Goal: Find specific fact: Find specific page/section

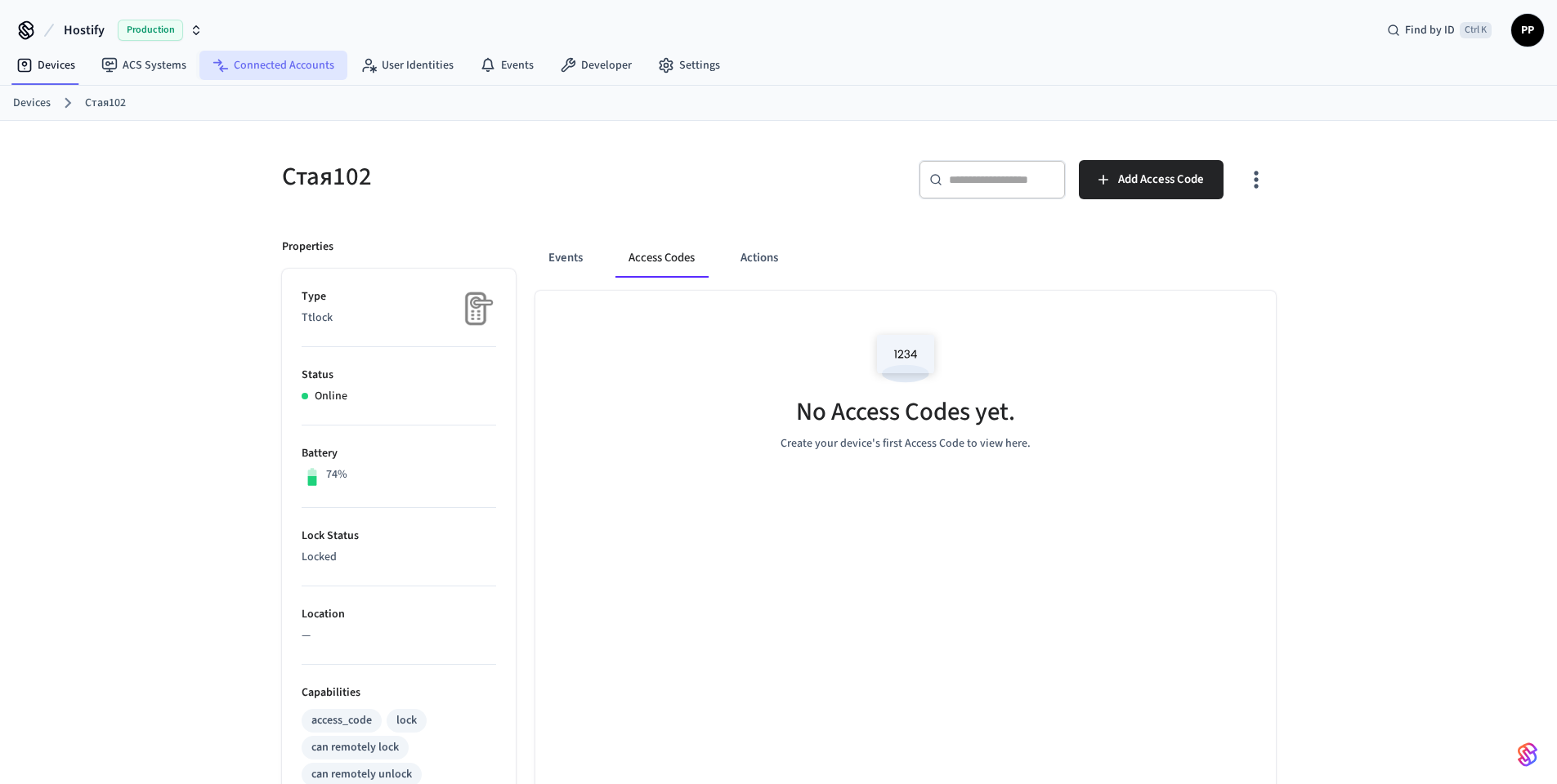
click at [257, 64] on link "Connected Accounts" at bounding box center [273, 65] width 148 height 29
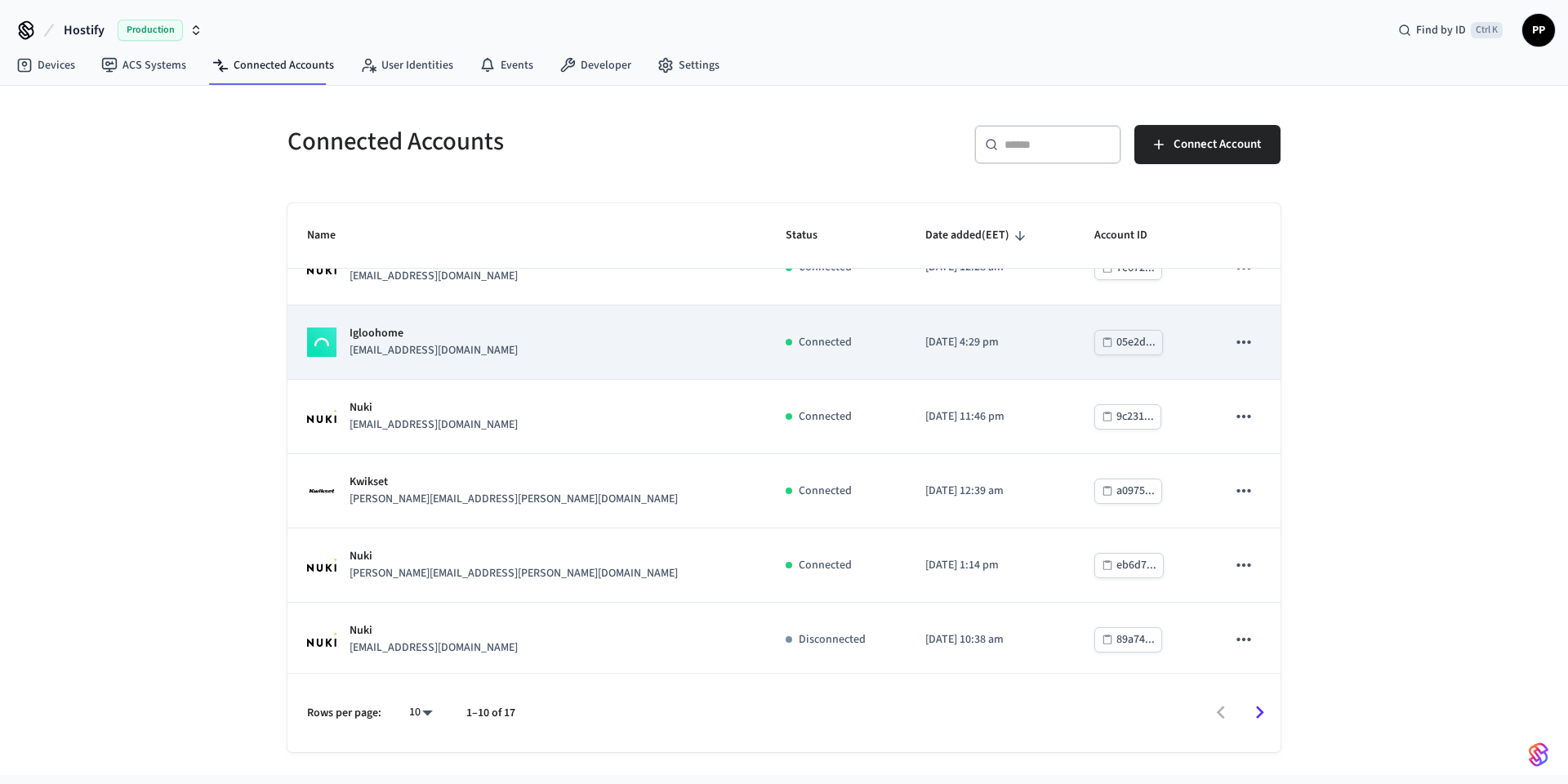
scroll to position [340, 0]
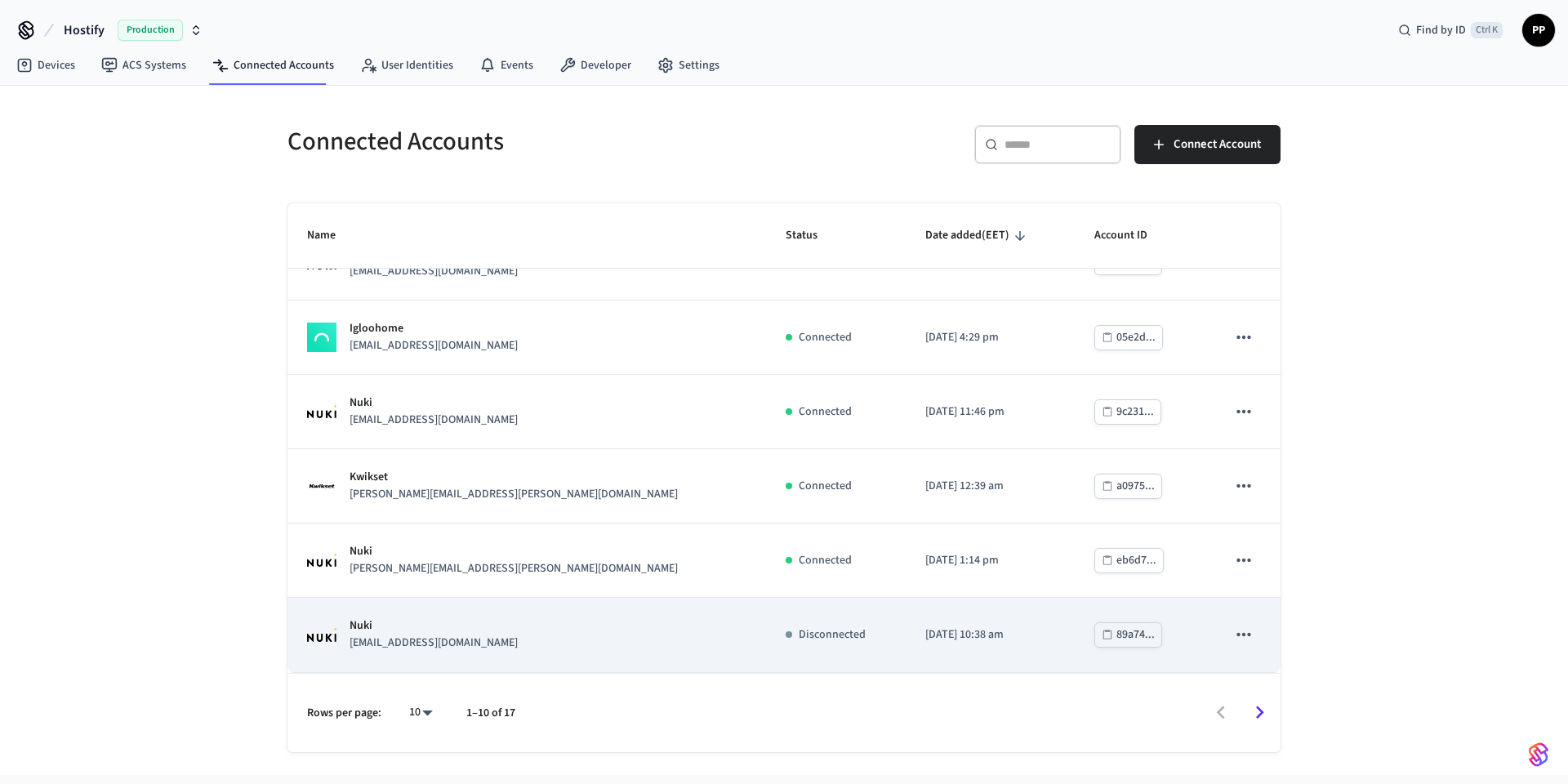
click at [556, 627] on div "Nuki samuelfrancisco@azoreanbutler.pt" at bounding box center [527, 634] width 440 height 34
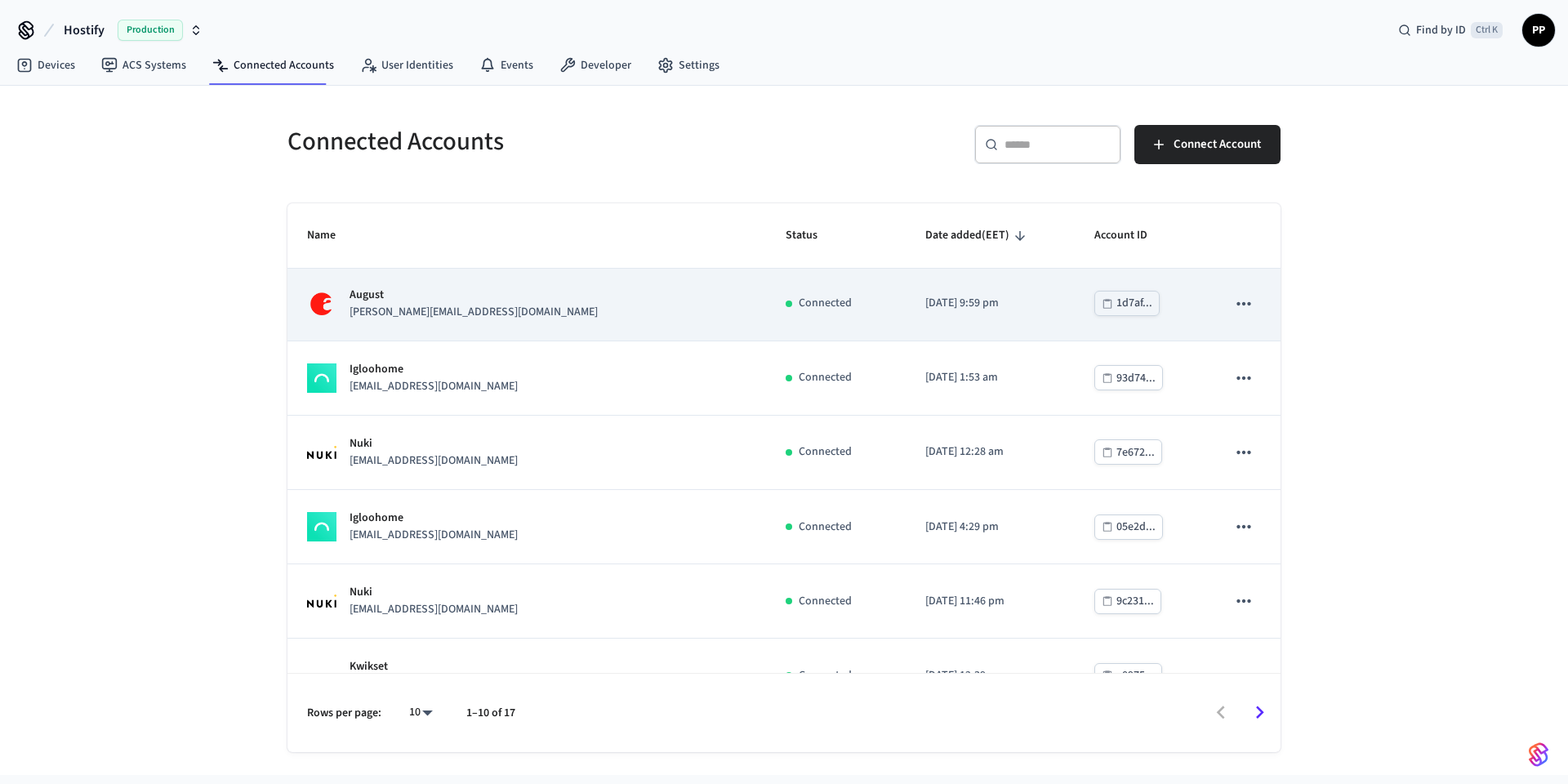
scroll to position [196, 0]
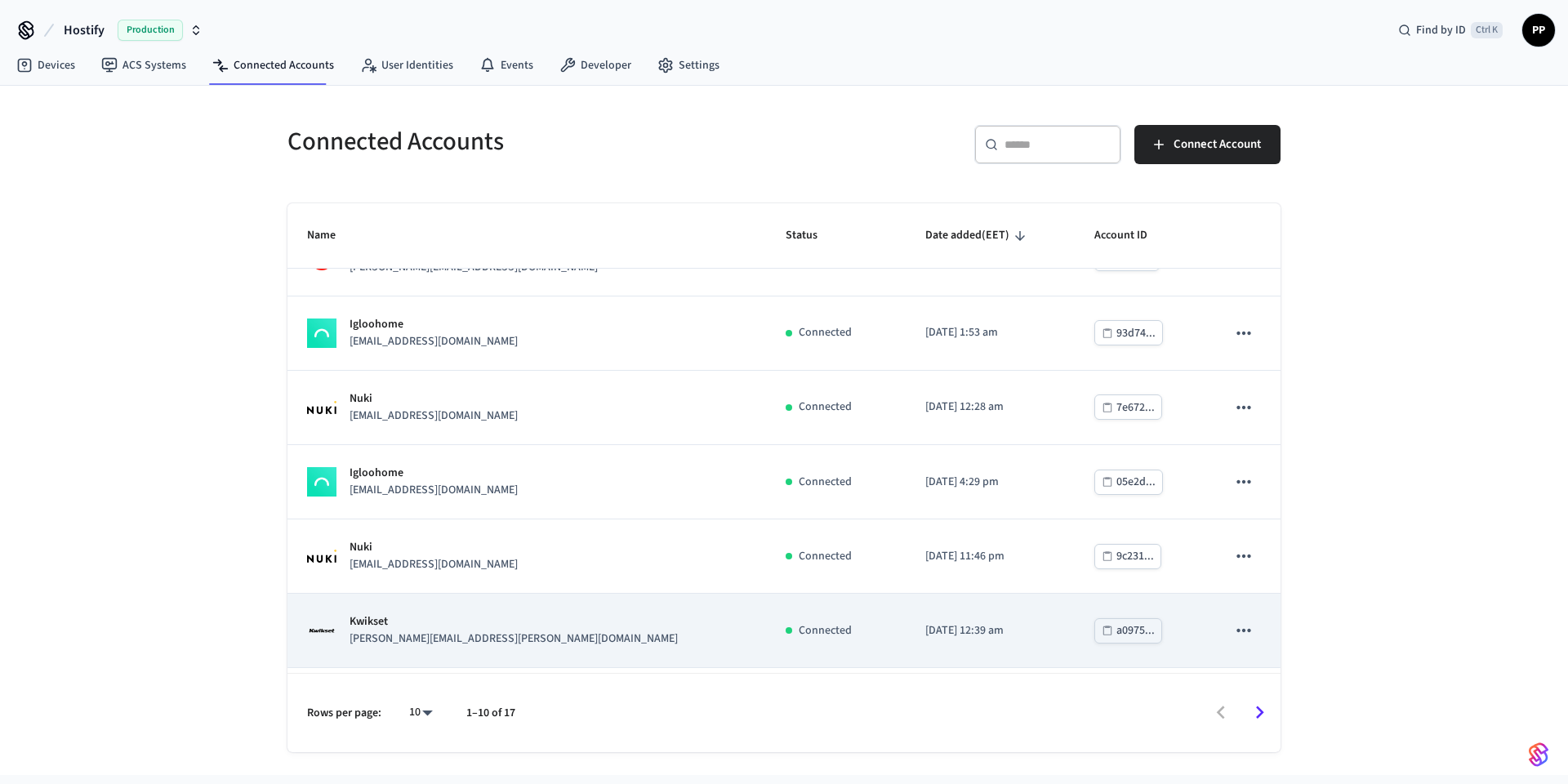
click at [478, 639] on div "Kwikset julio.g.garcia@gmail.com" at bounding box center [527, 630] width 440 height 34
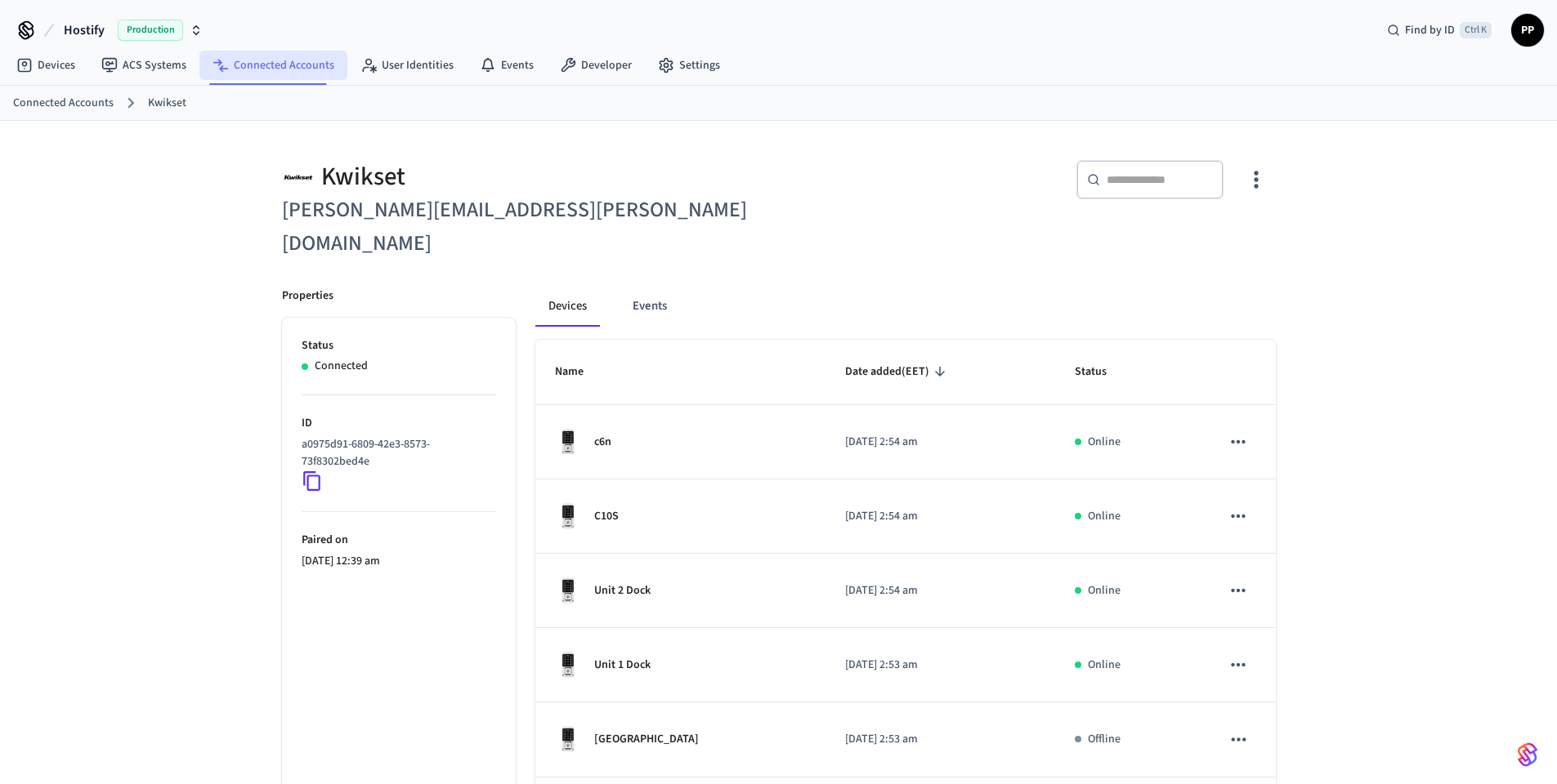
click at [248, 53] on link "Connected Accounts" at bounding box center [273, 65] width 148 height 29
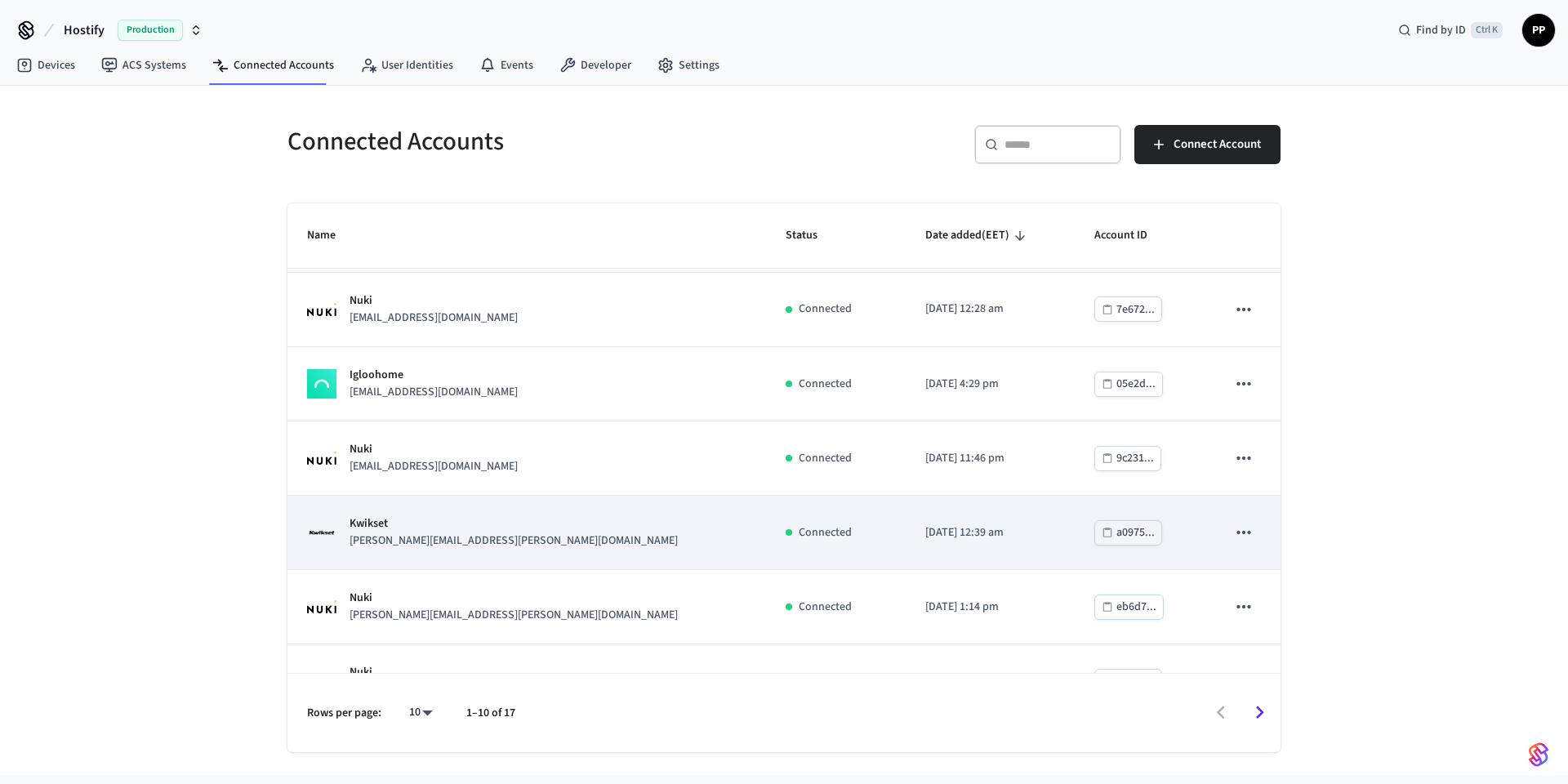
scroll to position [340, 0]
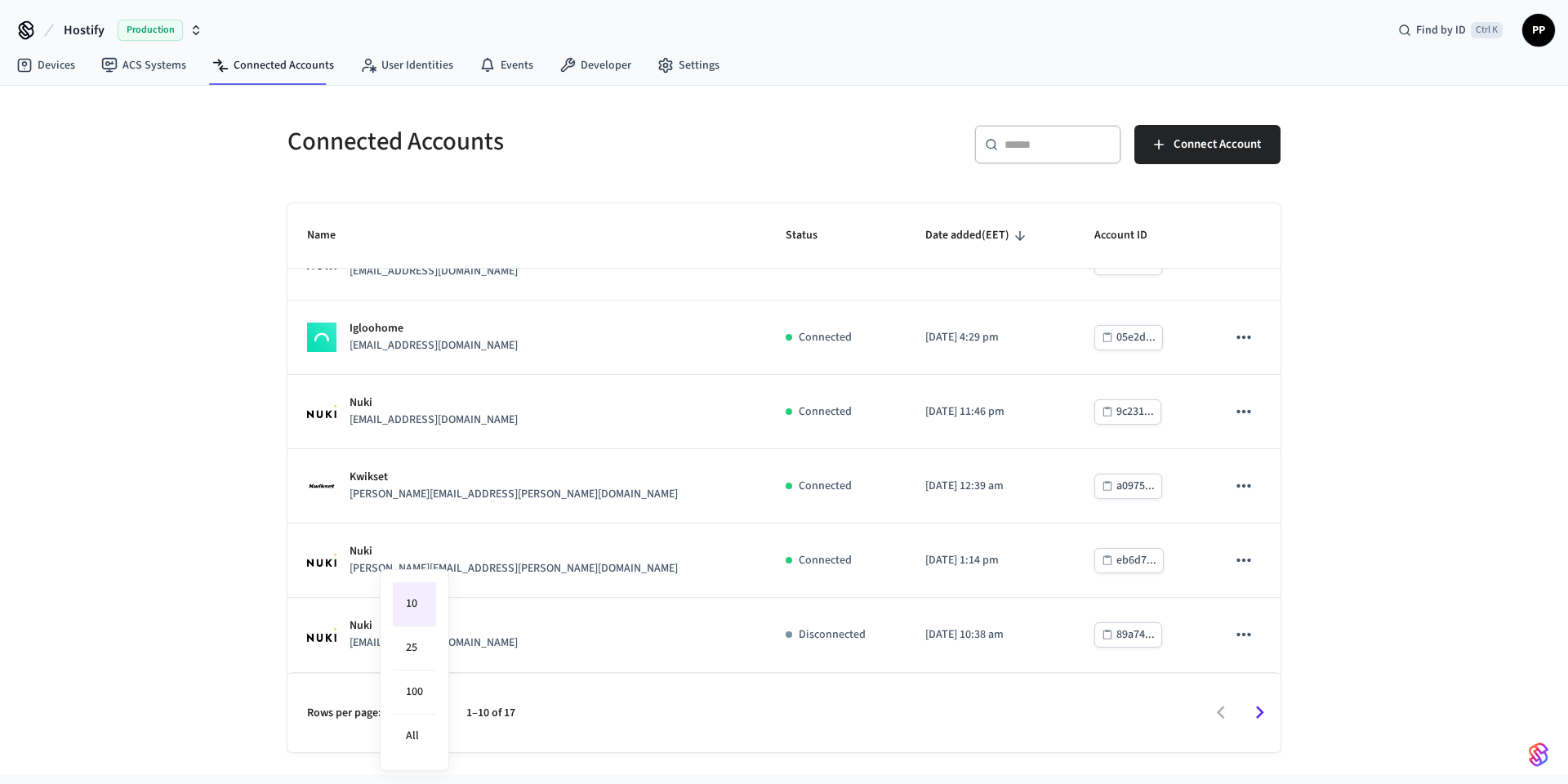
click at [423, 712] on body "Hostify Production Find by ID Ctrl K PP Devices ACS Systems Connected Accounts …" at bounding box center [784, 387] width 1568 height 775
click at [414, 729] on li "All" at bounding box center [415, 736] width 43 height 43
type input "**"
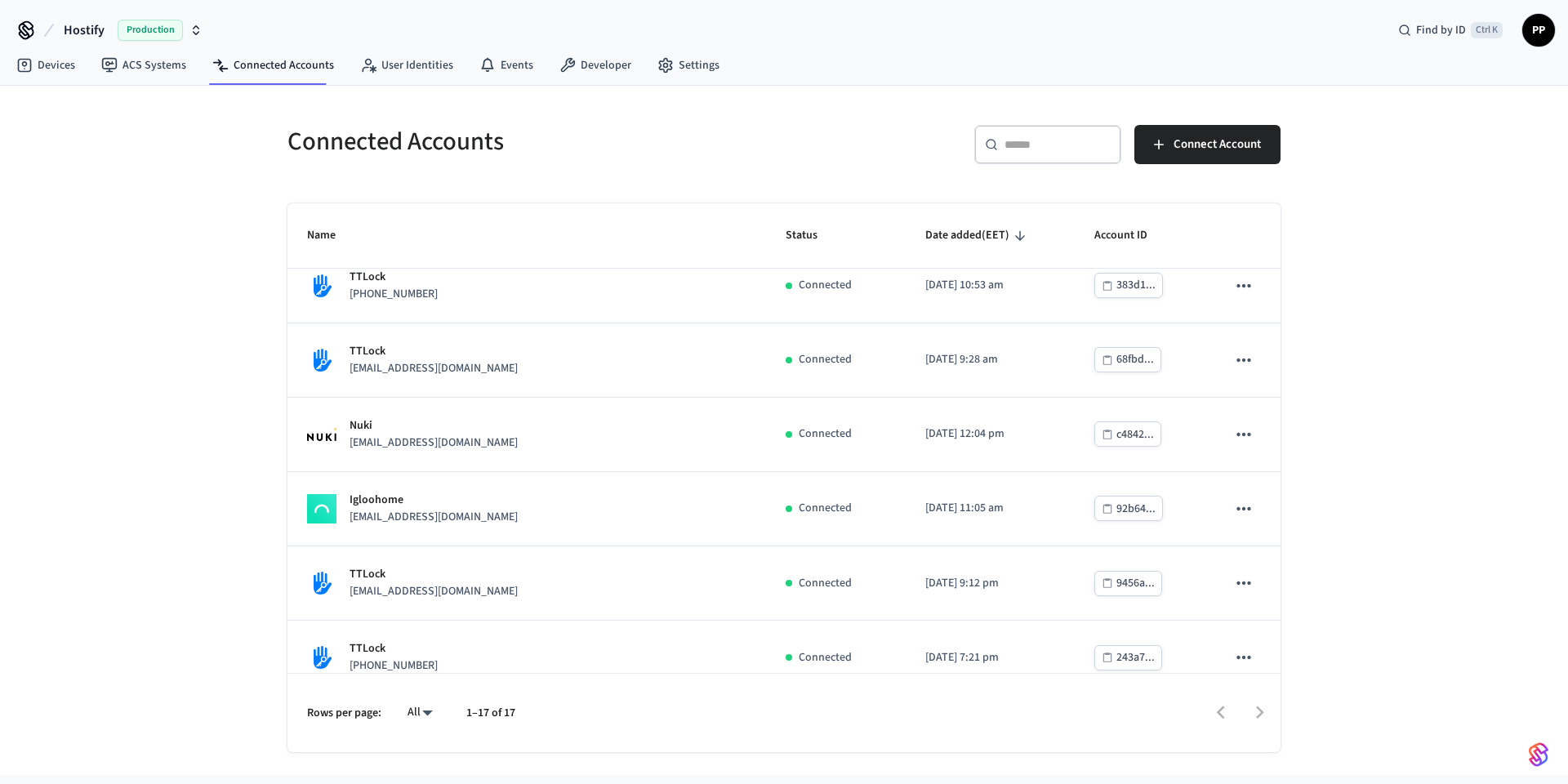
scroll to position [831, 0]
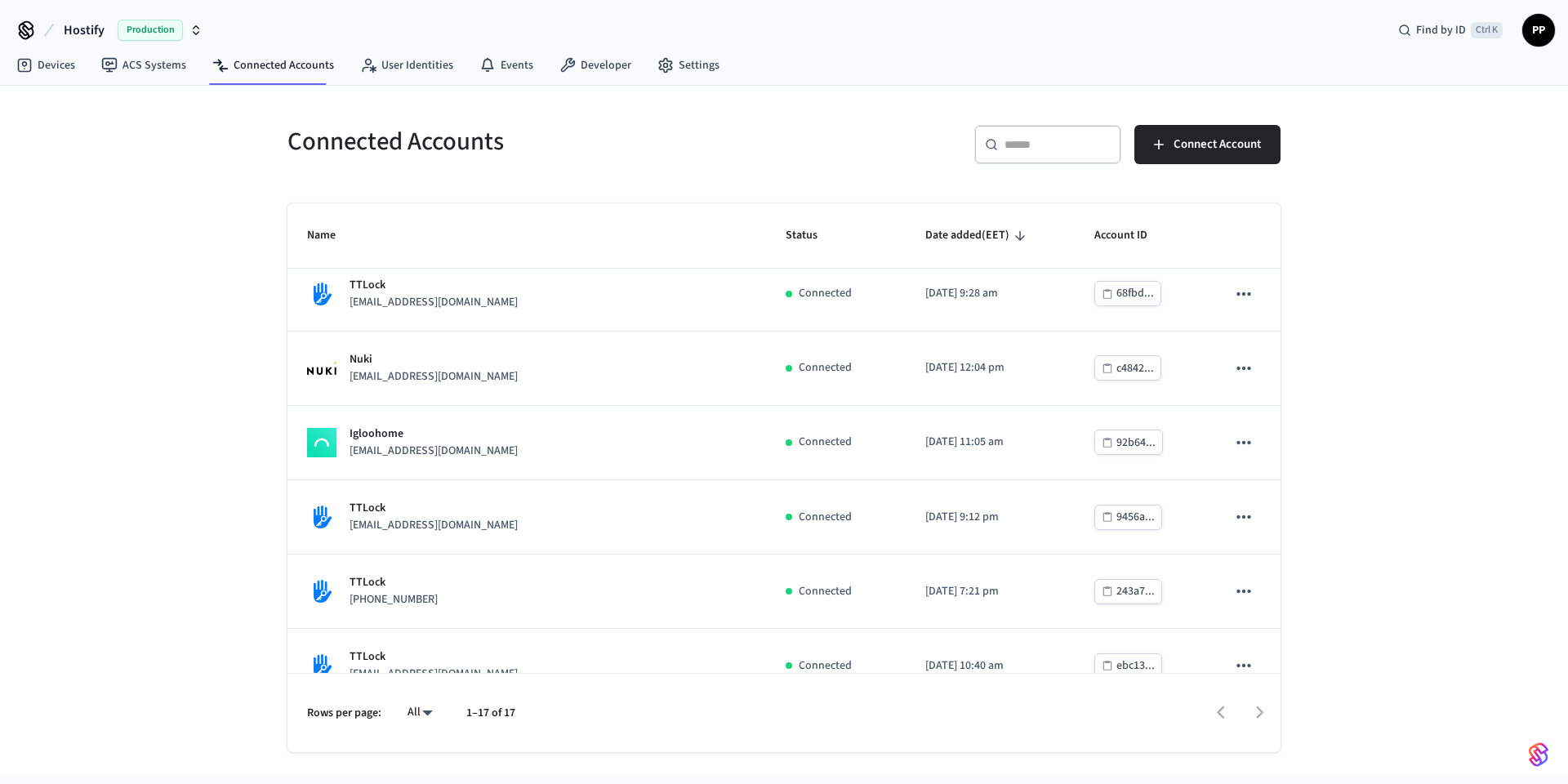
click at [1030, 136] on input "text" at bounding box center [1057, 145] width 106 height 17
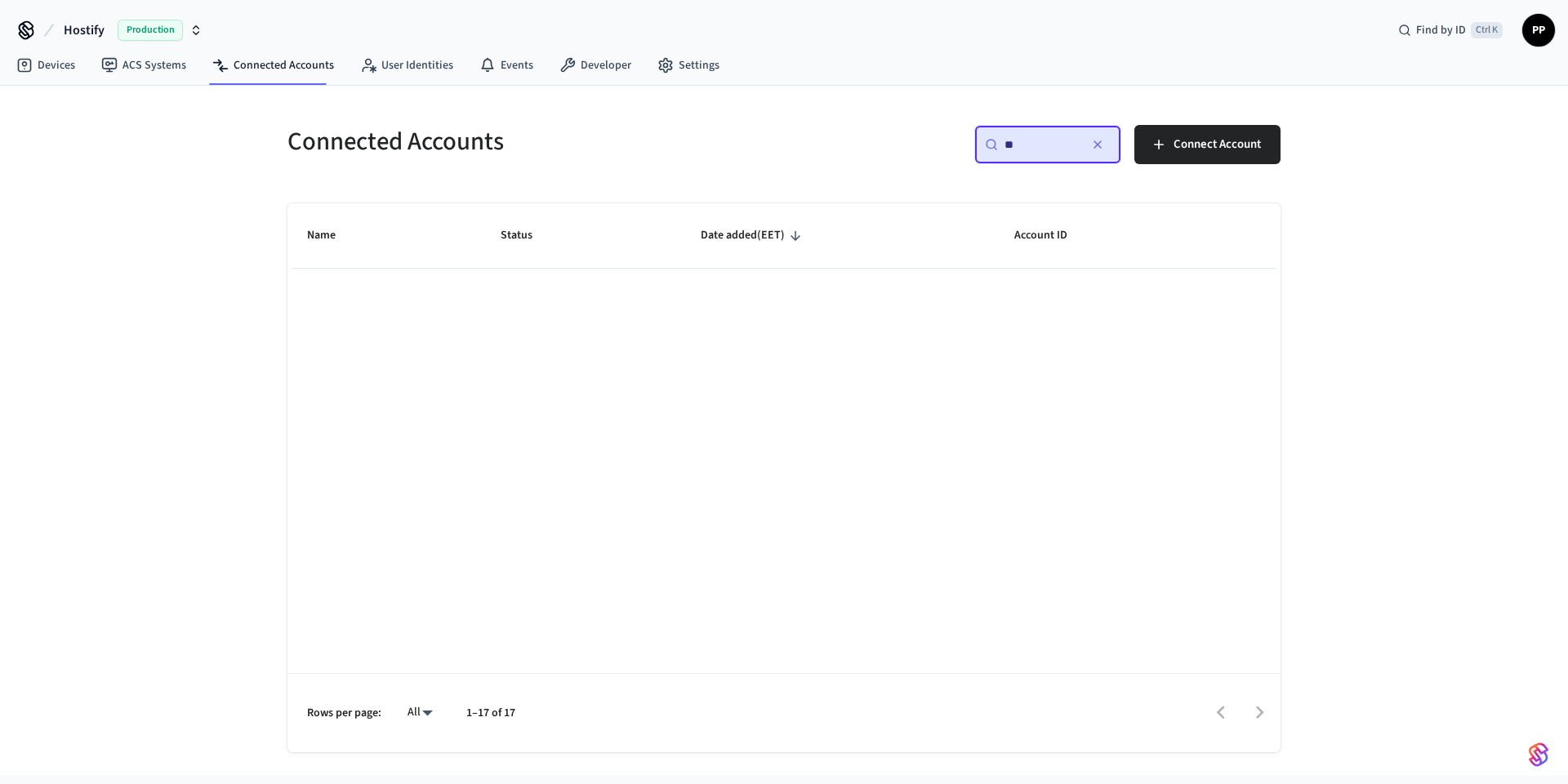
scroll to position [0, 0]
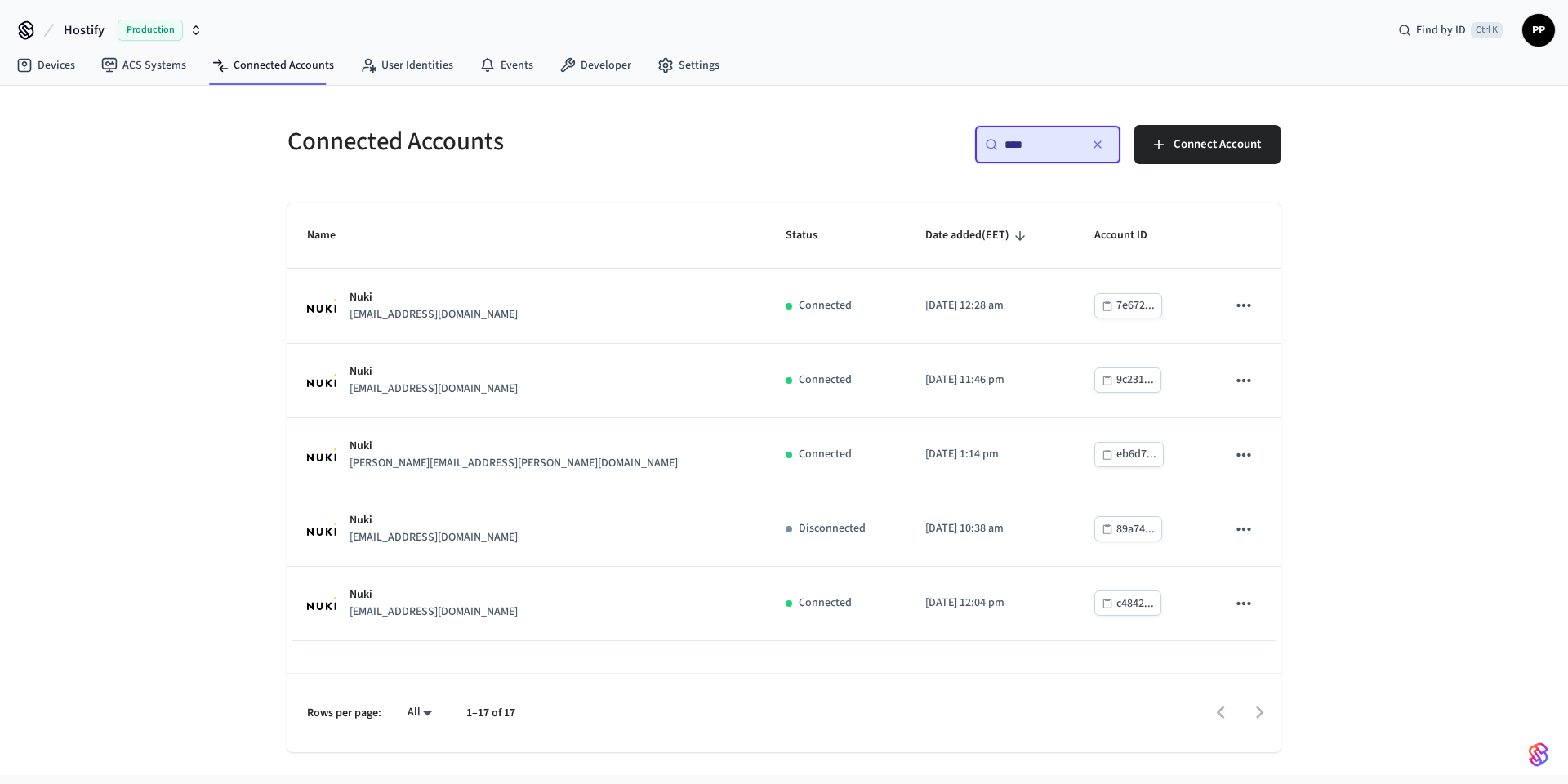
click at [1048, 148] on input "****" at bounding box center [1041, 145] width 74 height 17
paste input "**********"
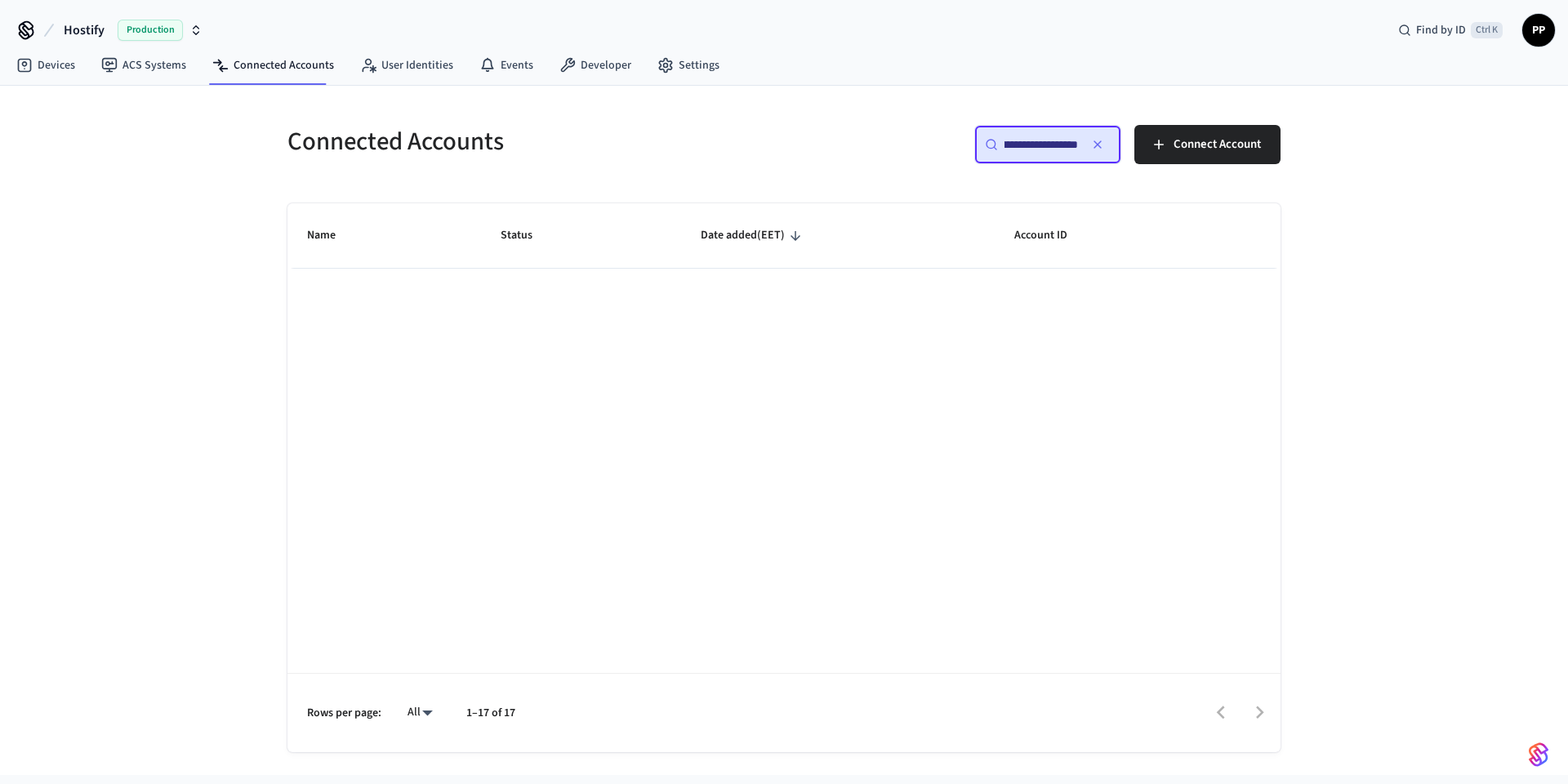
type input "**********"
click at [1092, 141] on icon "button" at bounding box center [1098, 145] width 13 height 13
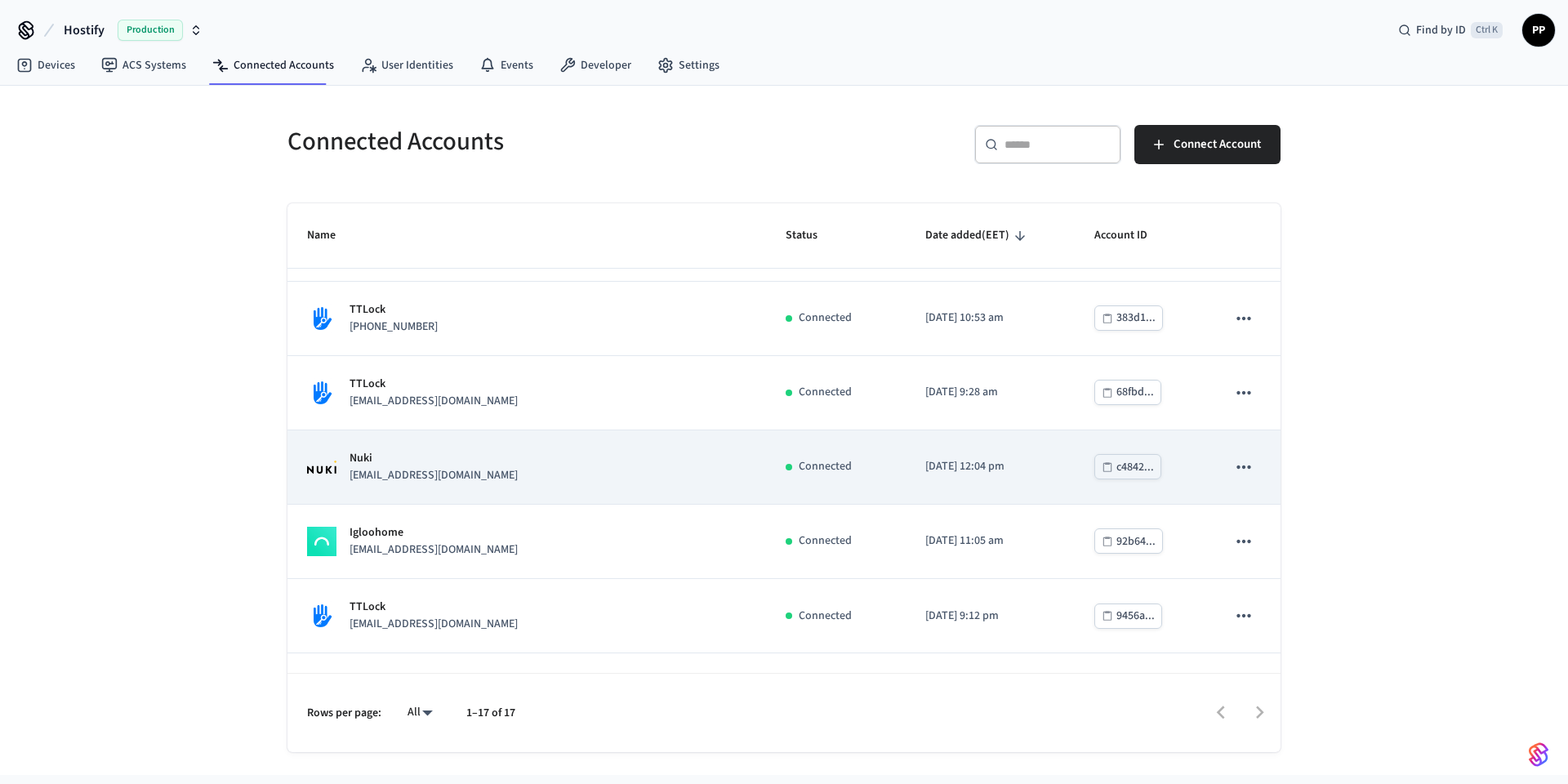
scroll to position [861, 0]
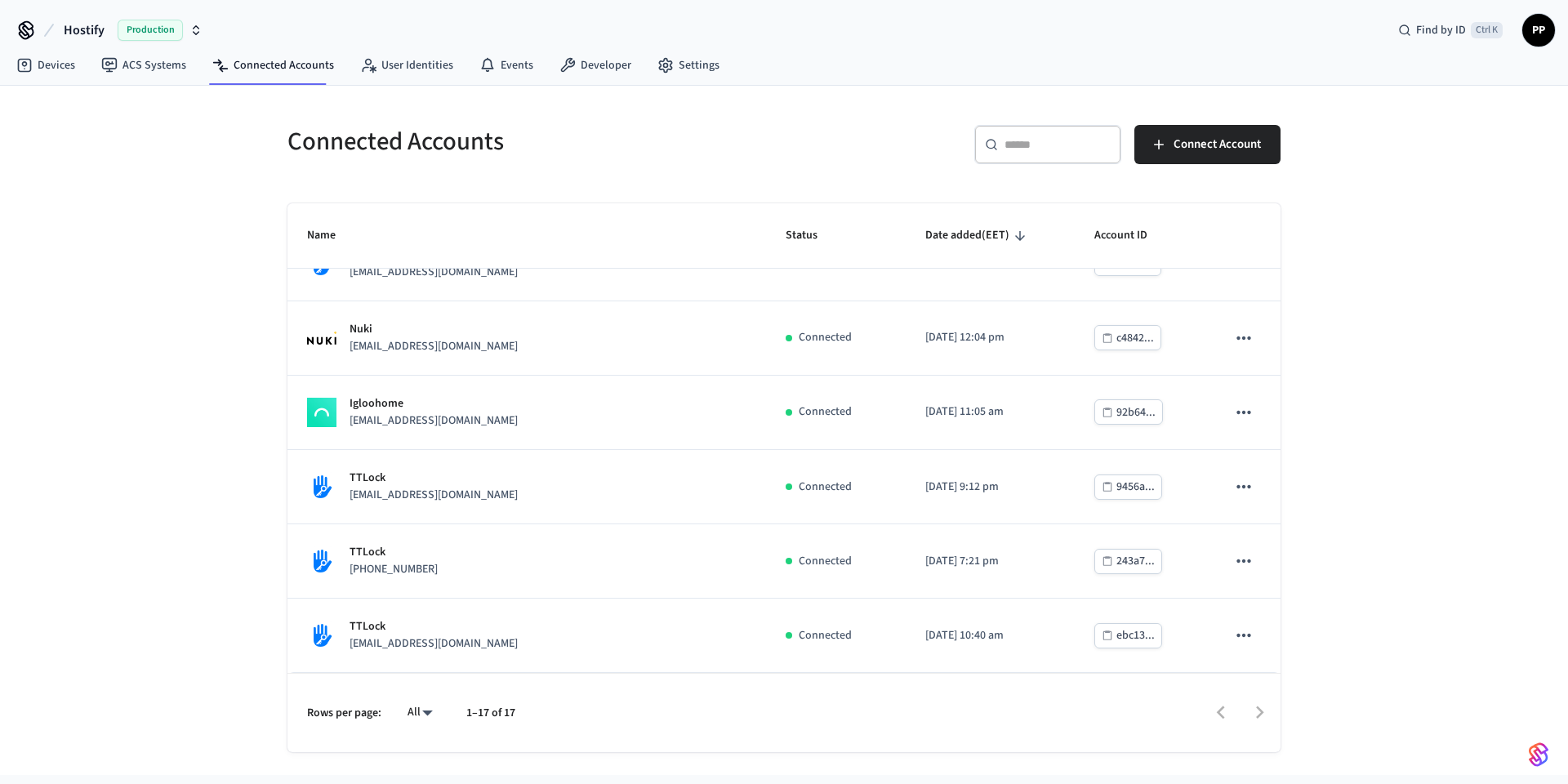
click at [1328, 720] on div "Connected Accounts ​ ​ Connect Account Name Status Date added (EET) Account ID …" at bounding box center [784, 430] width 1568 height 690
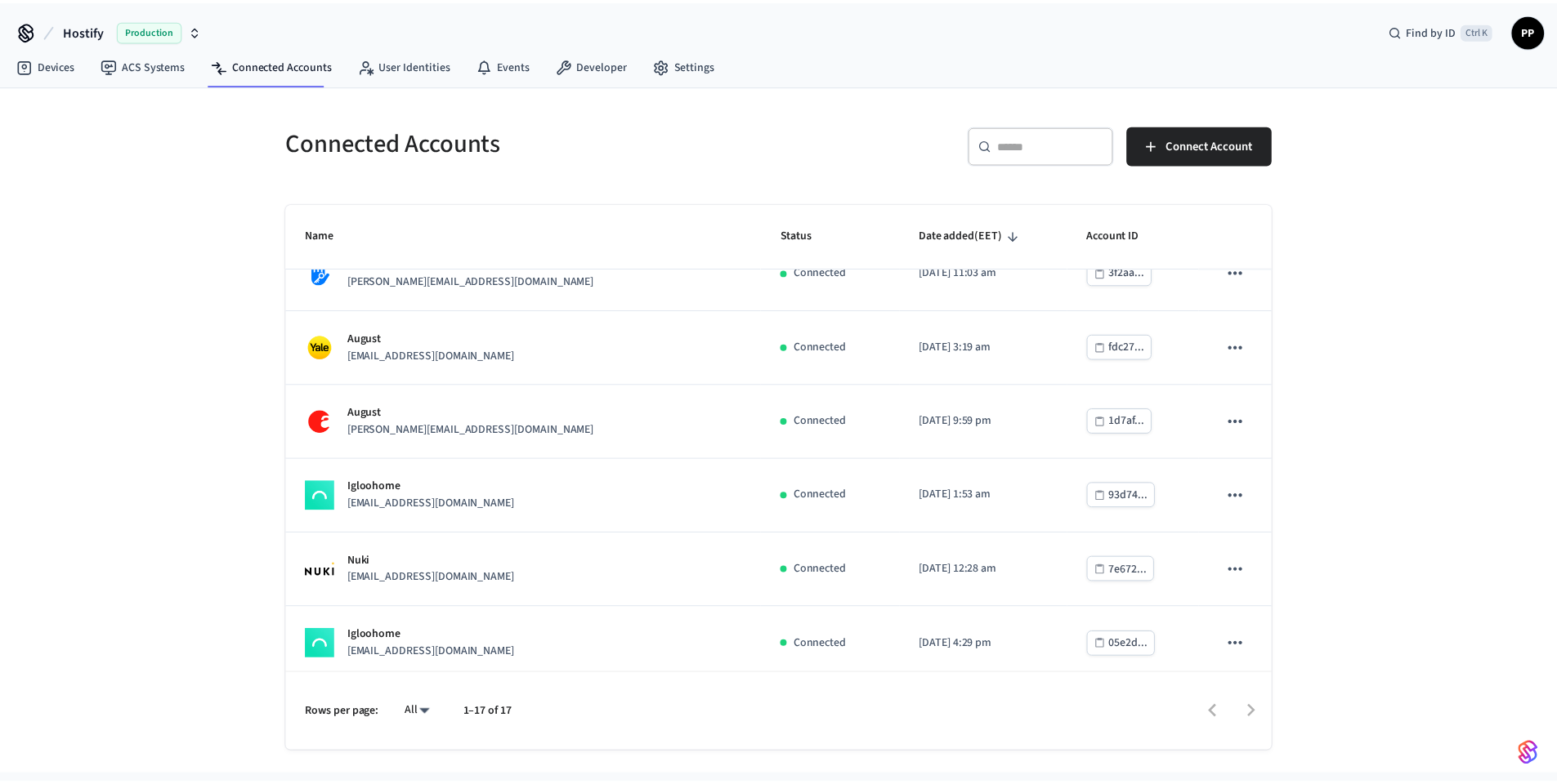
scroll to position [0, 0]
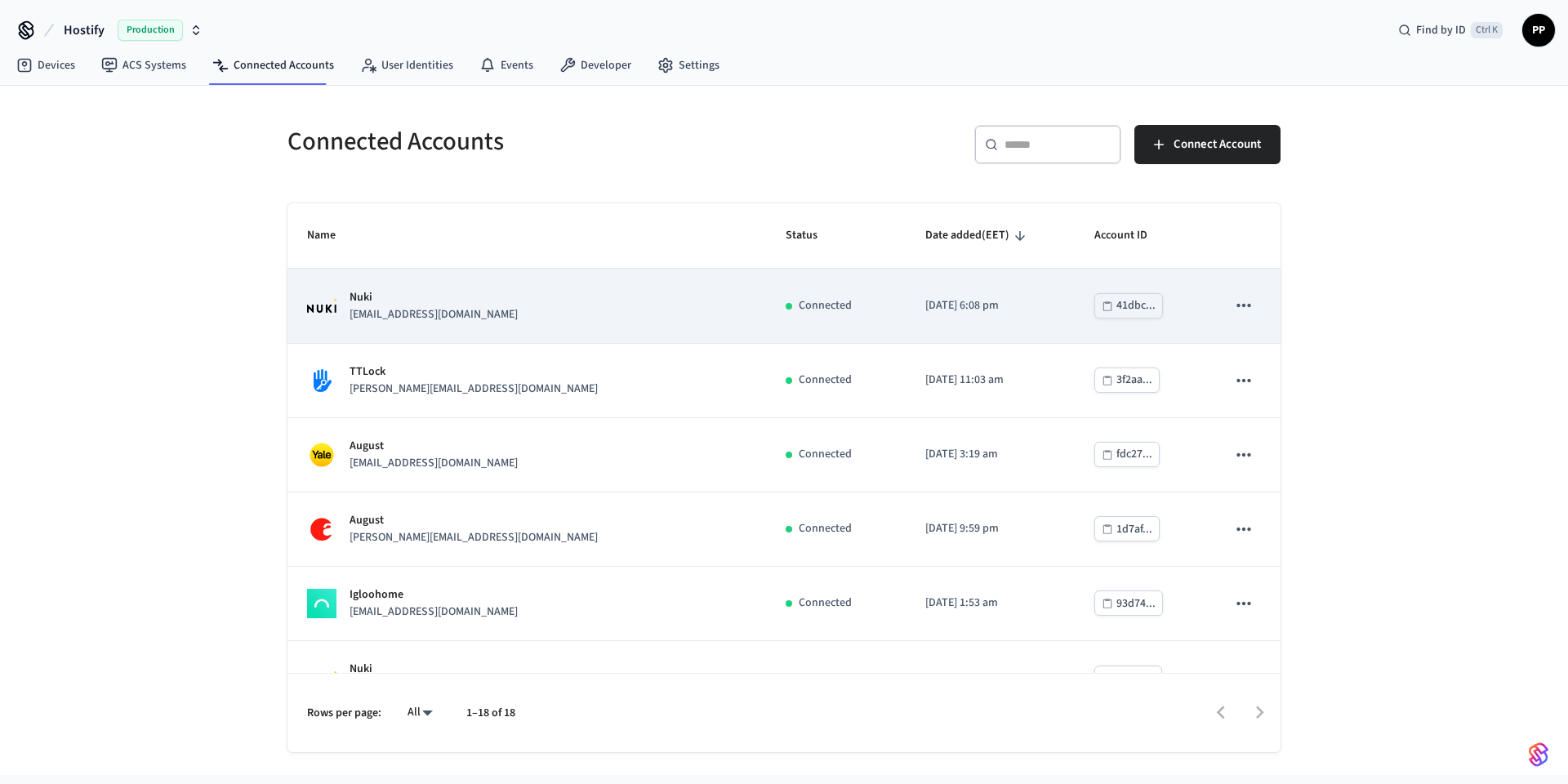
click at [492, 313] on div "Nuki [EMAIL_ADDRESS][DOMAIN_NAME]" at bounding box center [527, 306] width 440 height 34
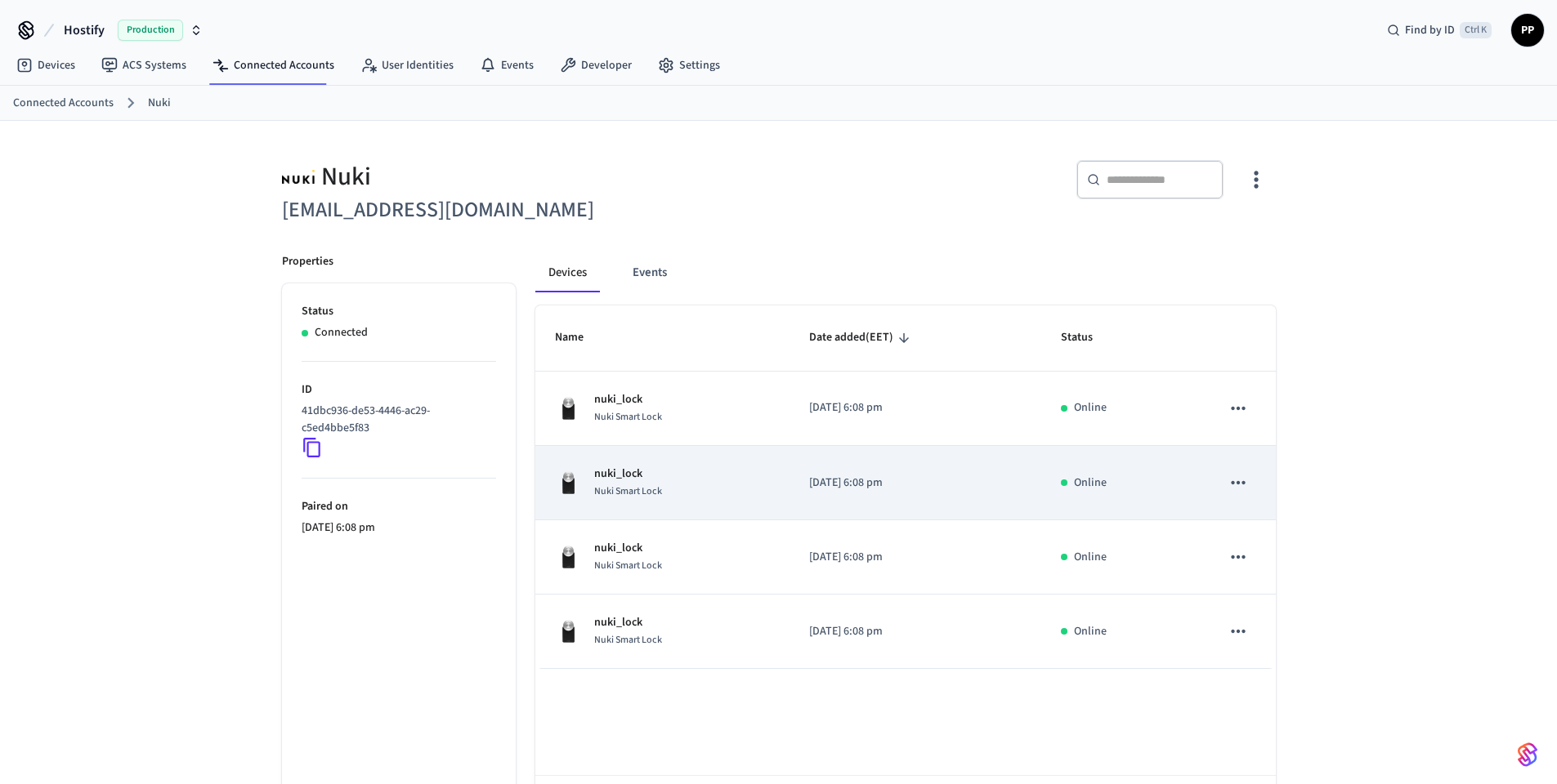
click at [757, 475] on div "nuki_lock Nuki Smart Lock" at bounding box center [662, 482] width 215 height 34
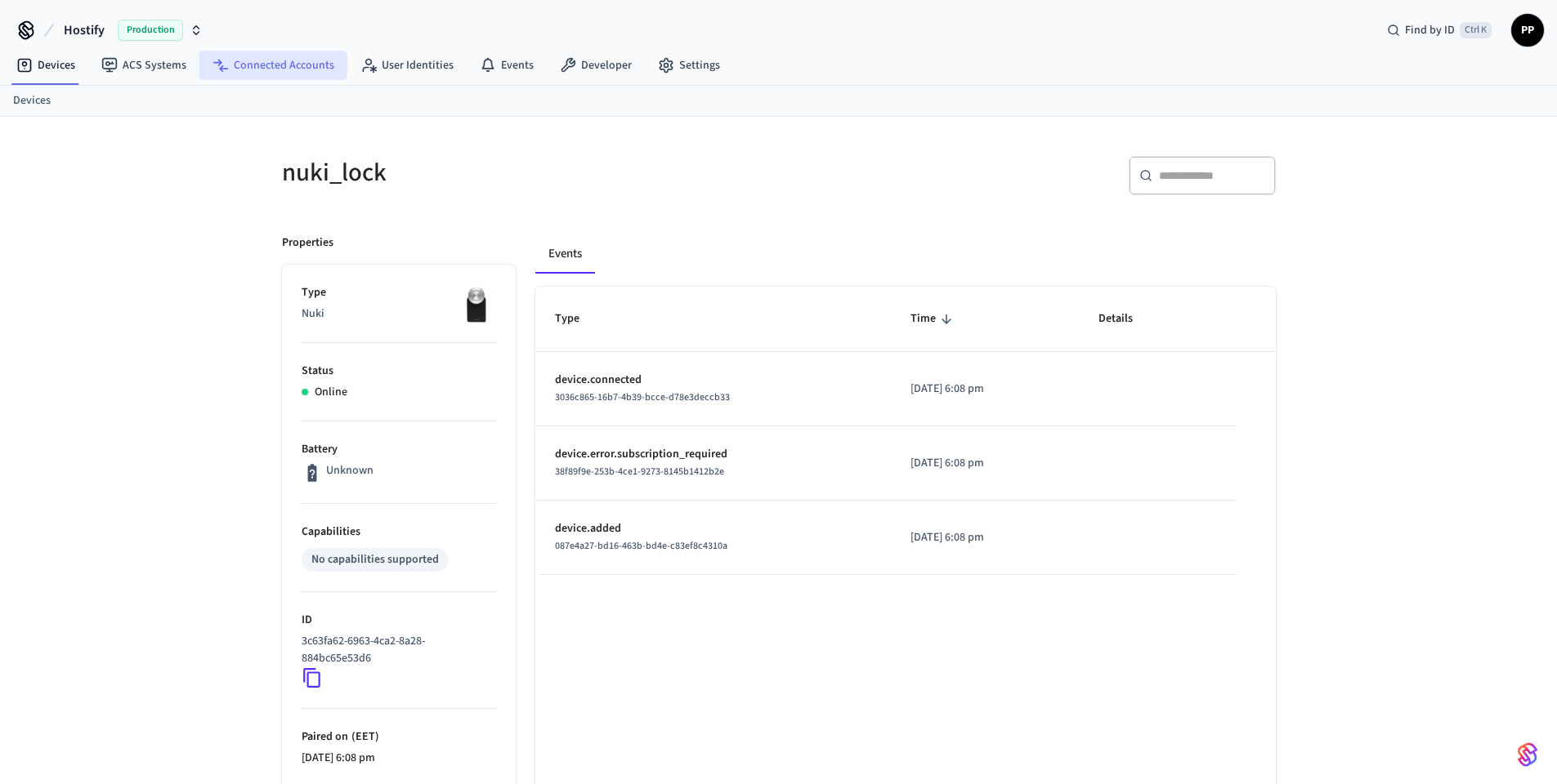
click at [268, 64] on link "Connected Accounts" at bounding box center [273, 65] width 148 height 29
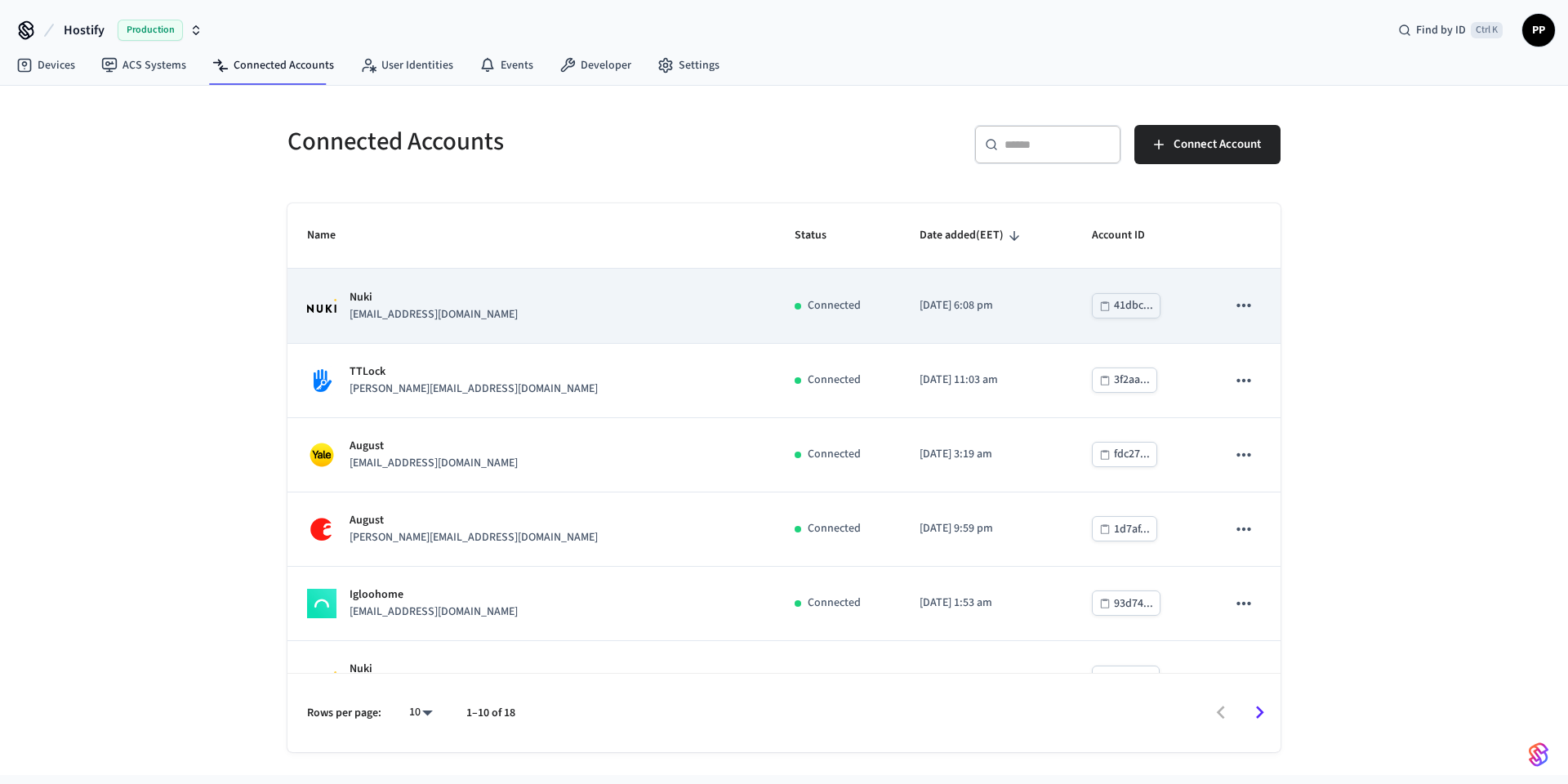
click at [466, 318] on div "Nuki [EMAIL_ADDRESS][DOMAIN_NAME]" at bounding box center [531, 306] width 448 height 34
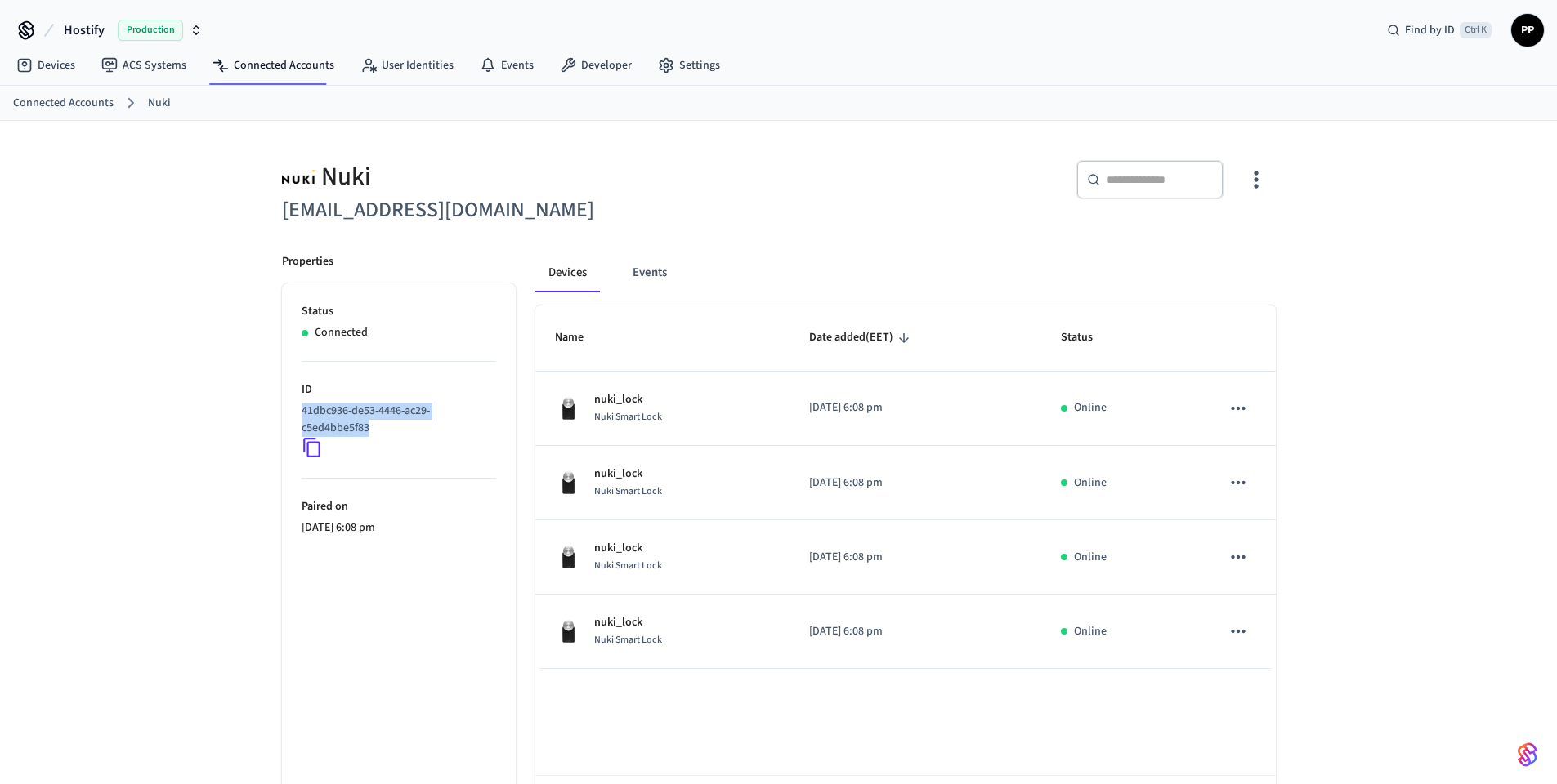
drag, startPoint x: 388, startPoint y: 429, endPoint x: 297, endPoint y: 408, distance: 93.4
click at [297, 408] on ul "Status Connected ID 41dbc936-de53-4446-ac29-c5ed4bbe5f83 Paired on [DATE] 6:08 …" at bounding box center [398, 568] width 233 height 571
copy p "41dbc936-de53-4446-ac29-c5ed4bbe5f83"
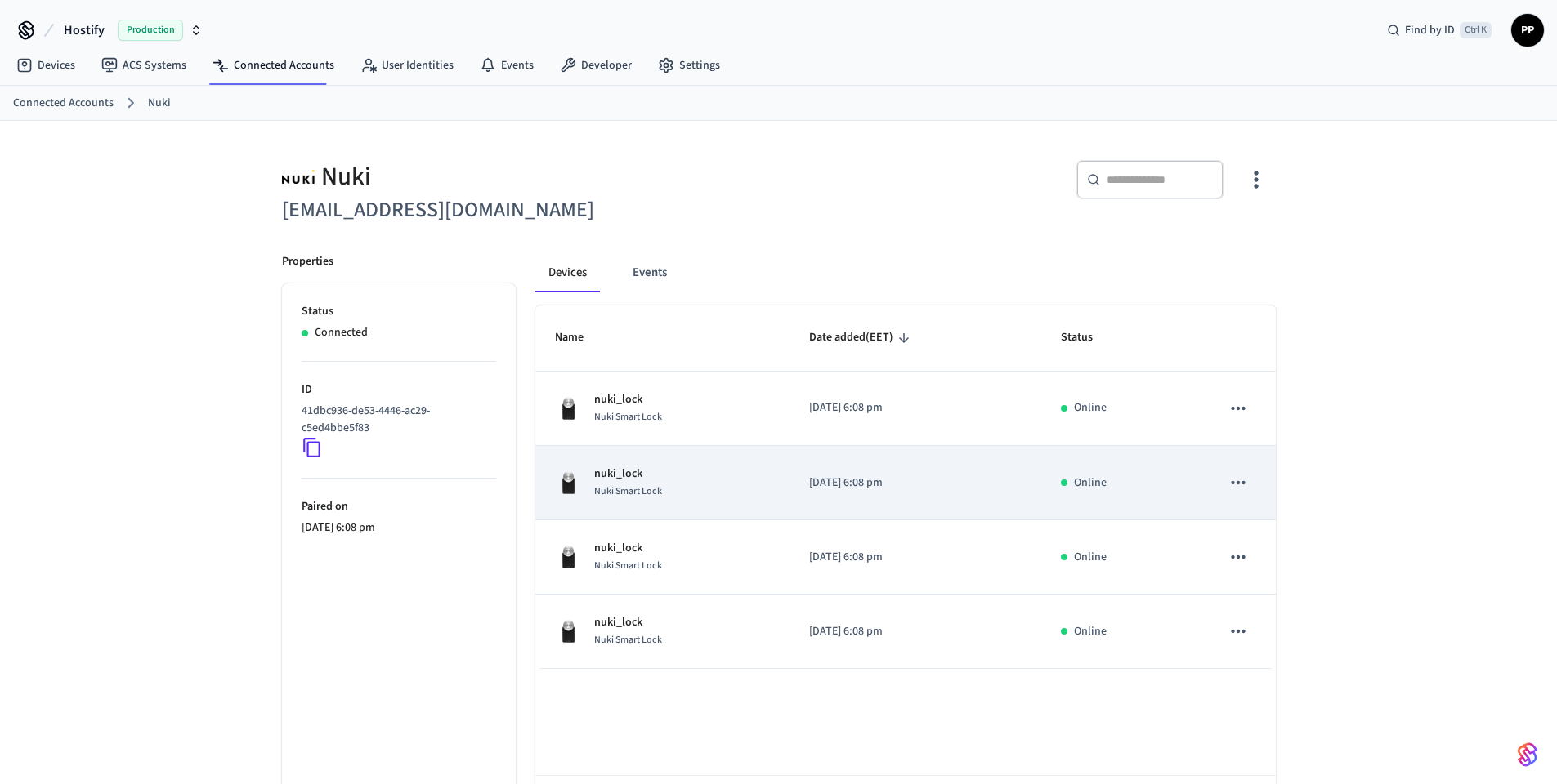
click at [679, 496] on div "nuki_lock Nuki Smart Lock" at bounding box center [662, 482] width 215 height 34
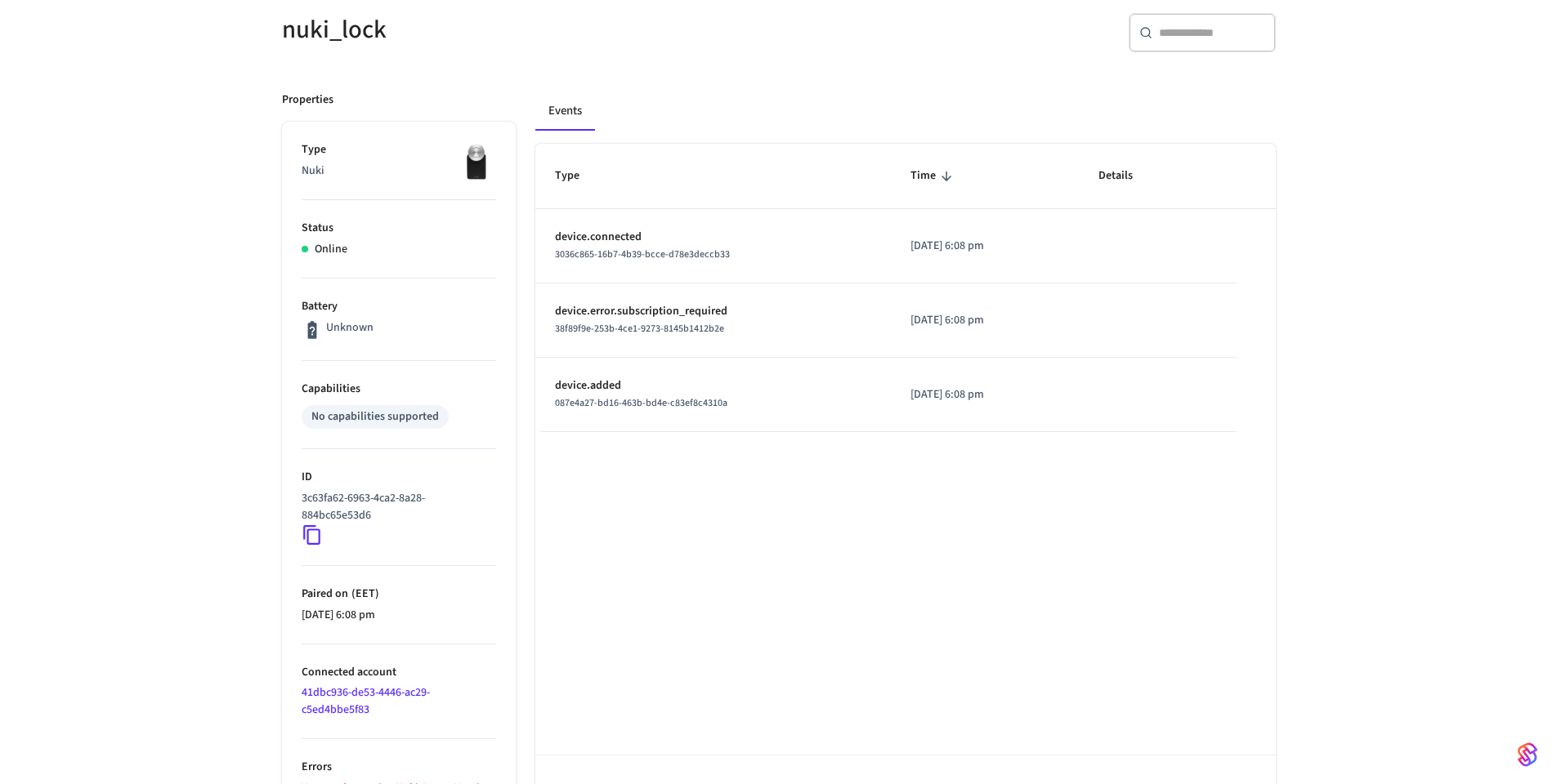
scroll to position [193, 0]
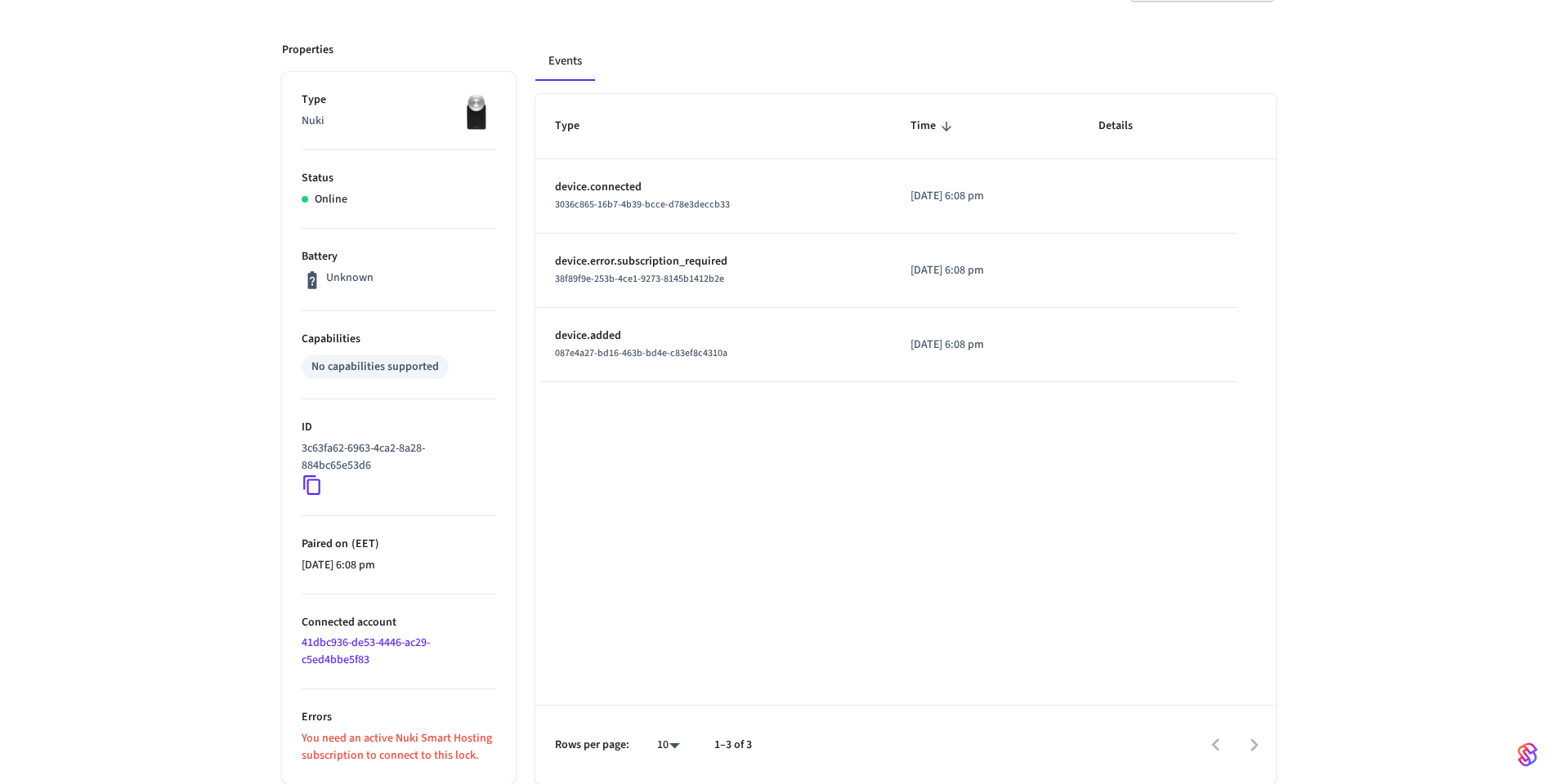
click at [1386, 469] on div "nuki_lock ​ ​ Properties Type Nuki Status Online Battery Unknown Capabilities N…" at bounding box center [778, 354] width 1557 height 860
